Goal: Task Accomplishment & Management: Manage account settings

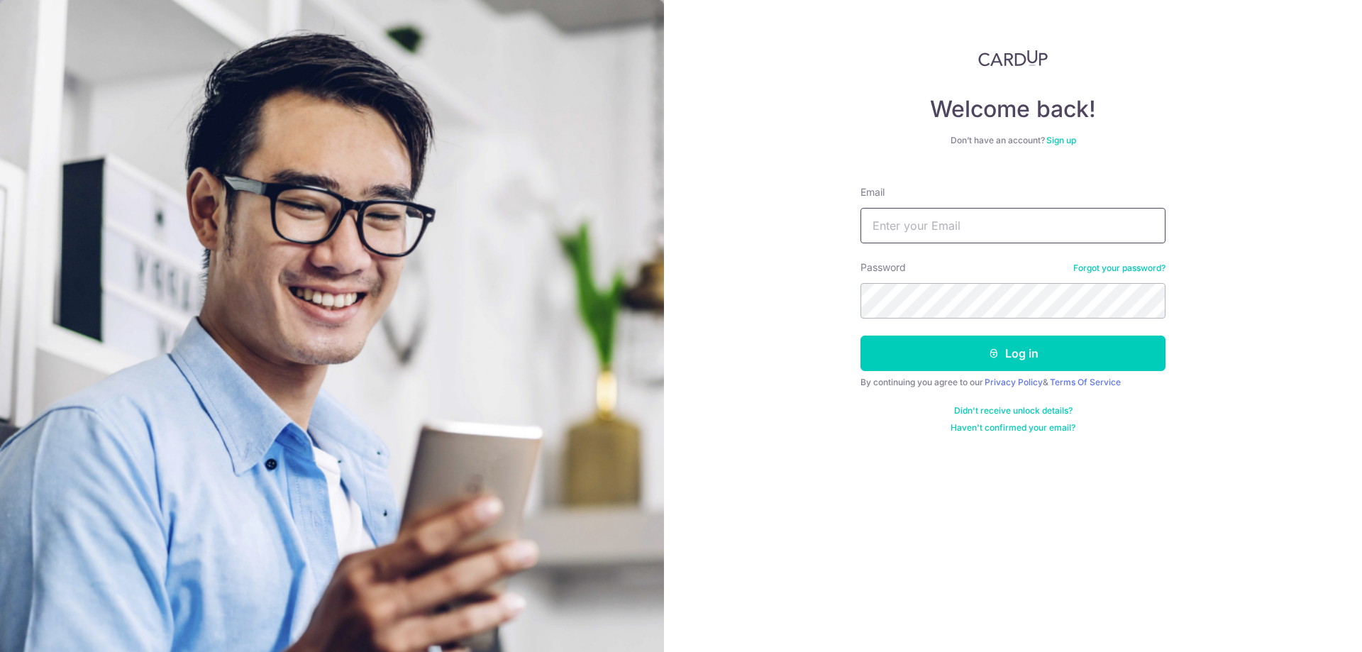
drag, startPoint x: 902, startPoint y: 219, endPoint x: 902, endPoint y: 233, distance: 13.5
click at [902, 219] on input "Email" at bounding box center [1013, 225] width 305 height 35
type input "[EMAIL_ADDRESS][DOMAIN_NAME]"
click at [861, 336] on button "Log in" at bounding box center [1013, 353] width 305 height 35
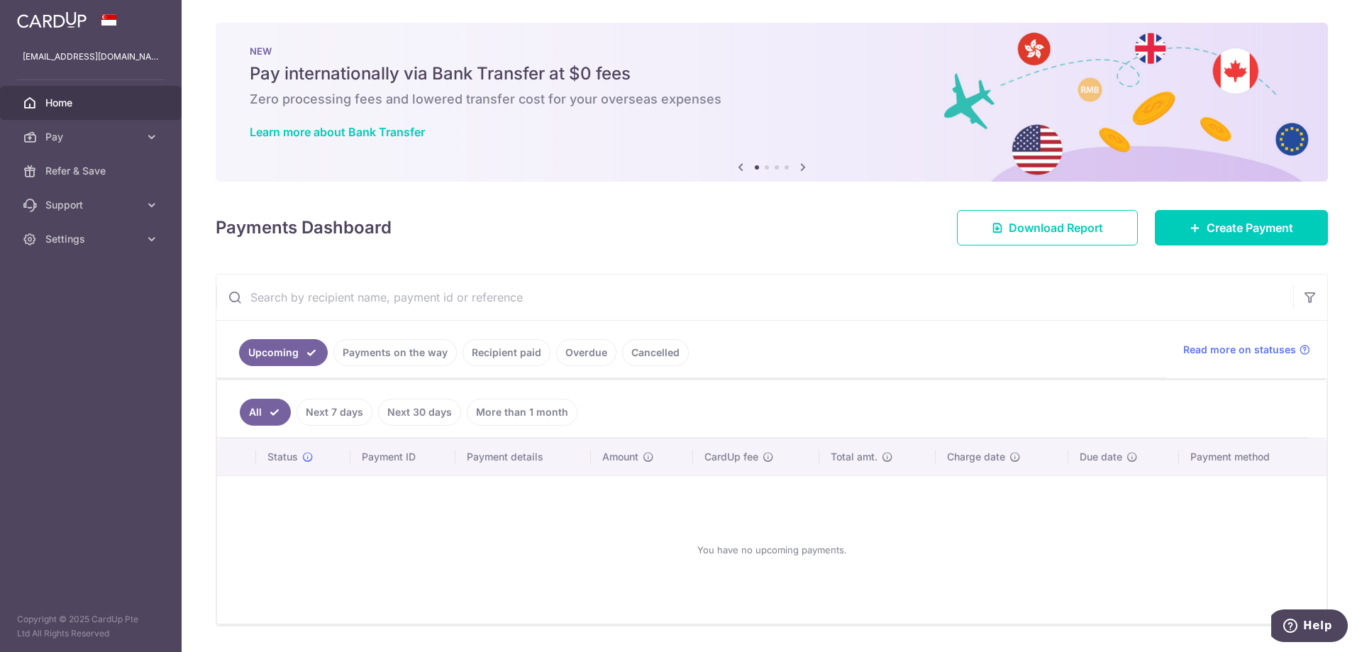
click at [382, 348] on link "Payments on the way" at bounding box center [394, 352] width 123 height 27
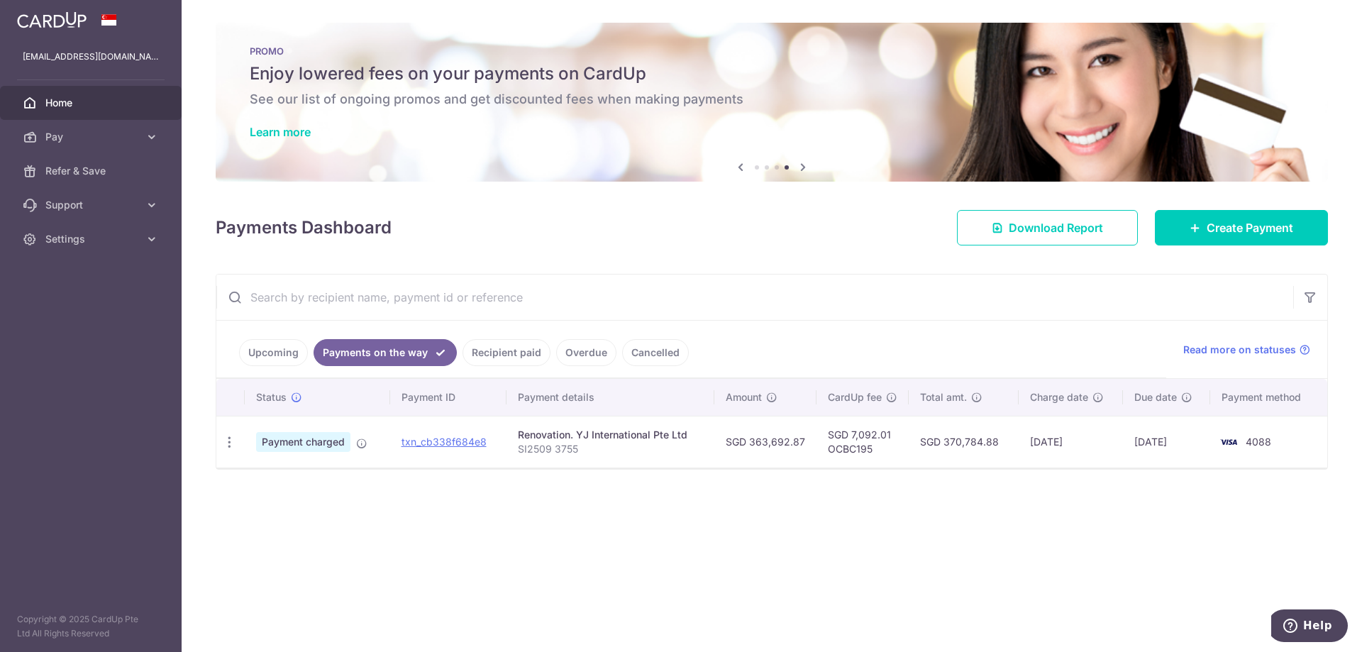
click at [975, 568] on div "× Pause Schedule Pause all future payments in this series Pause just this one p…" at bounding box center [772, 326] width 1181 height 652
